Goal: Task Accomplishment & Management: Manage account settings

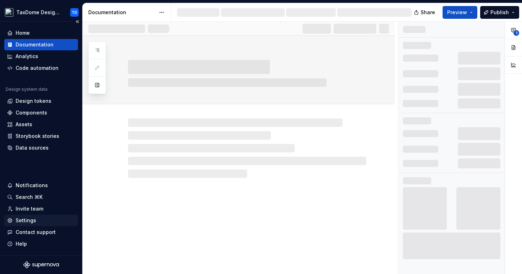
click at [36, 223] on div "Settings" at bounding box center [41, 220] width 68 height 7
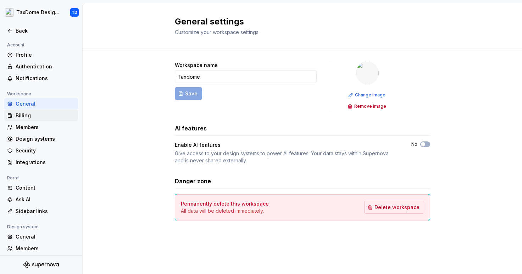
click at [39, 115] on div "Billing" at bounding box center [46, 115] width 60 height 7
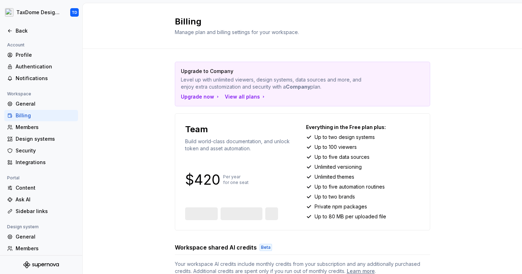
click at [201, 128] on p "Team" at bounding box center [196, 129] width 23 height 11
copy p "Team"
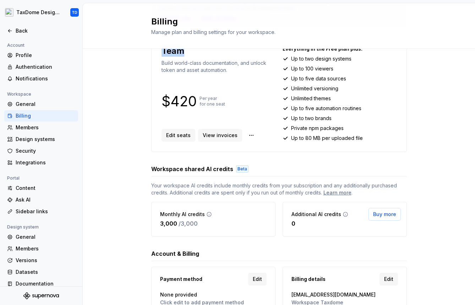
scroll to position [114, 0]
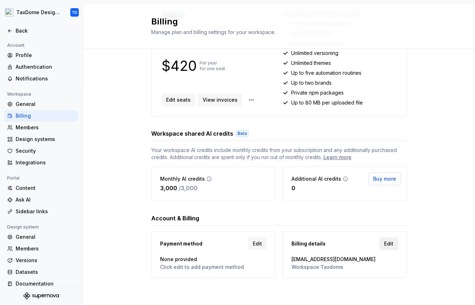
click at [391, 245] on span "Edit" at bounding box center [388, 243] width 9 height 7
